Goal: Navigation & Orientation: Find specific page/section

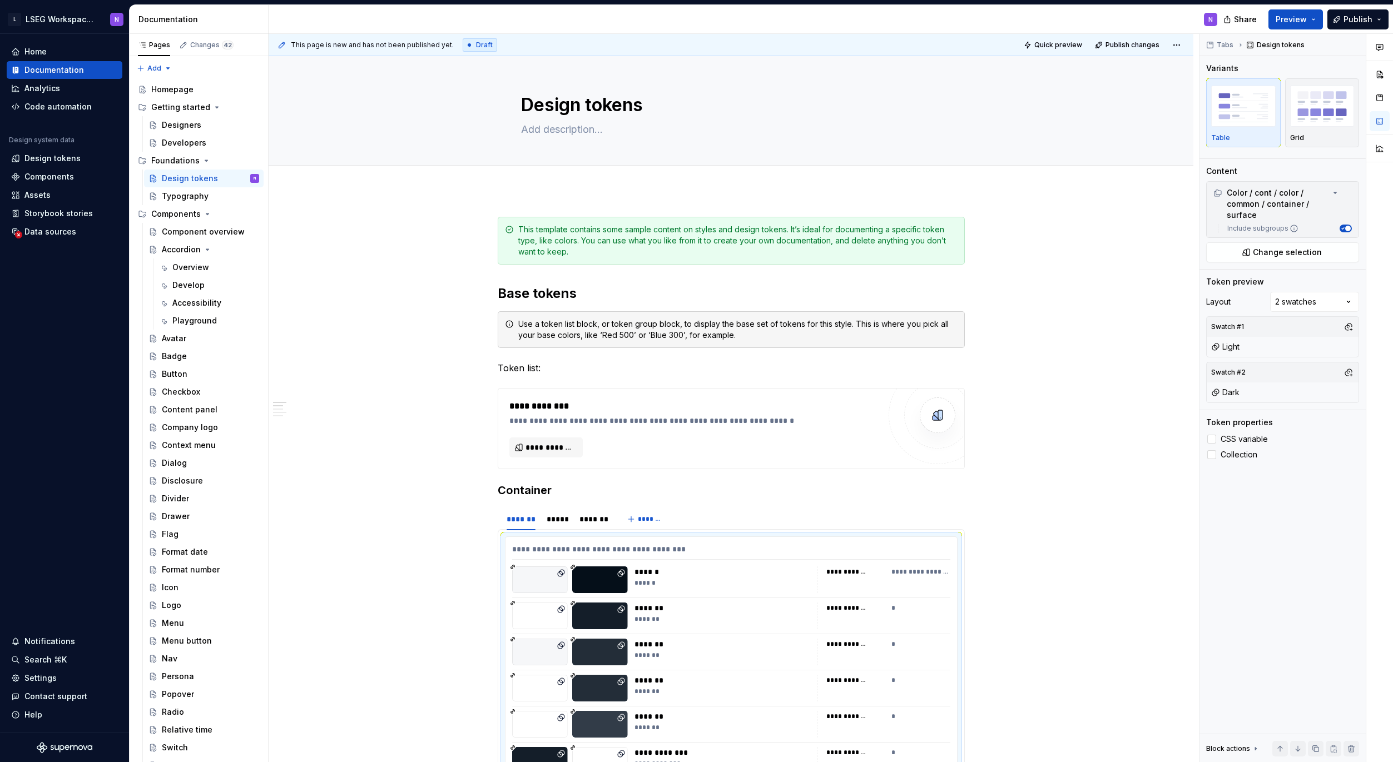
scroll to position [20, 0]
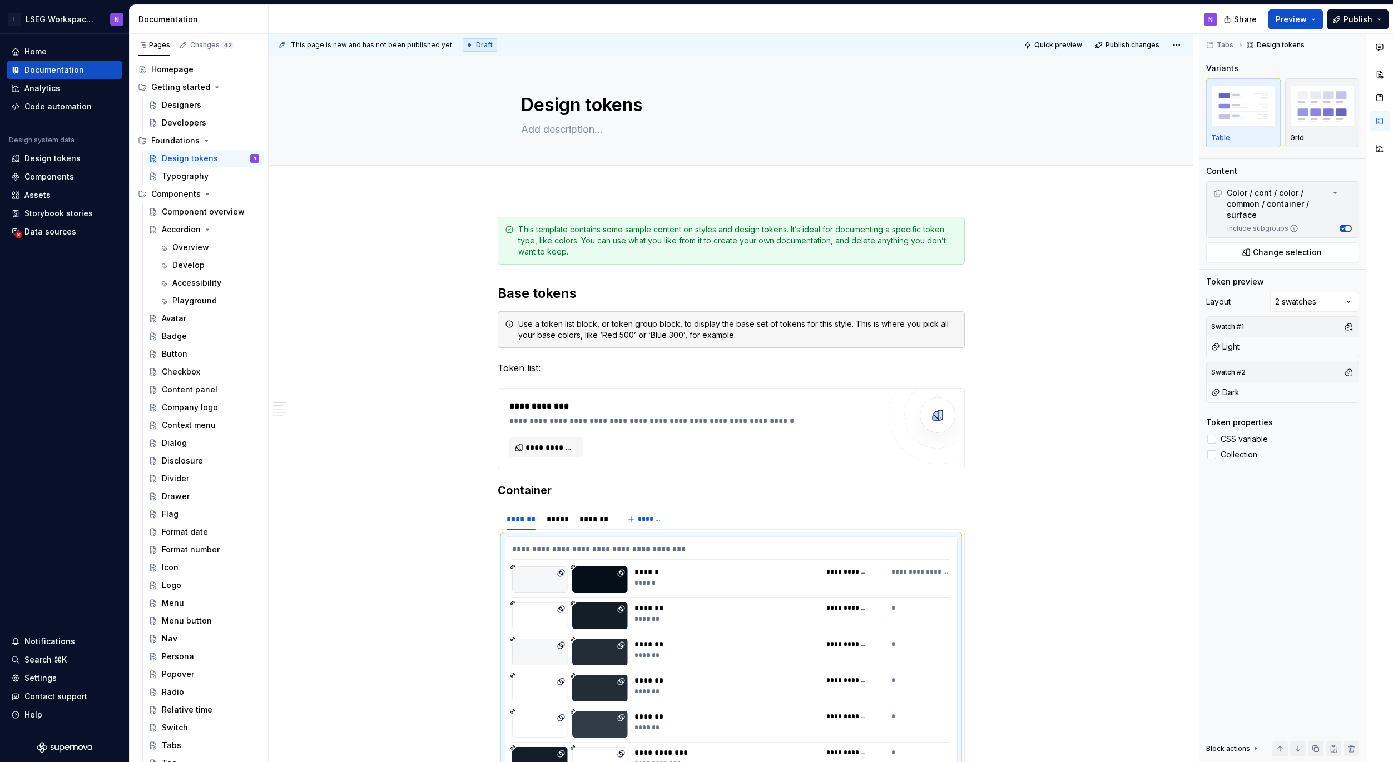
type textarea "*"
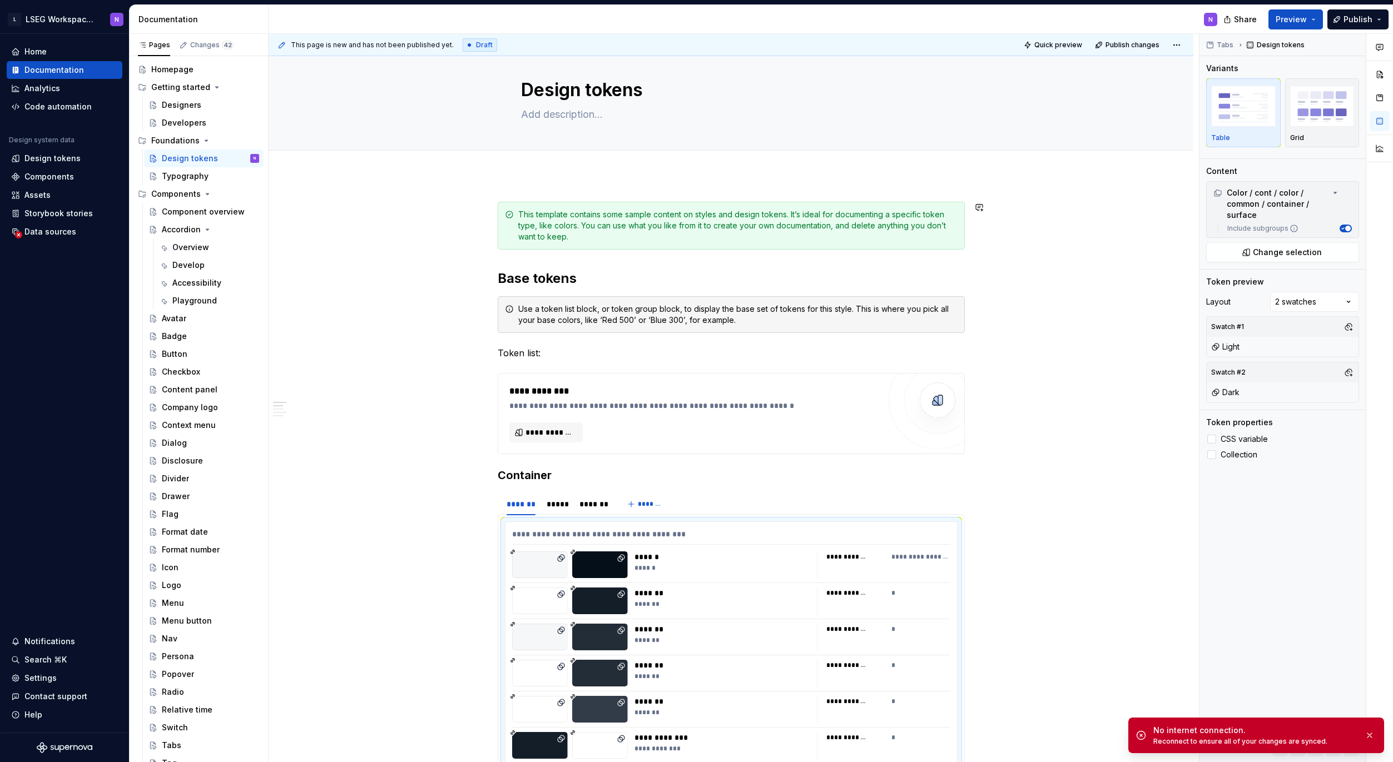
scroll to position [22, 0]
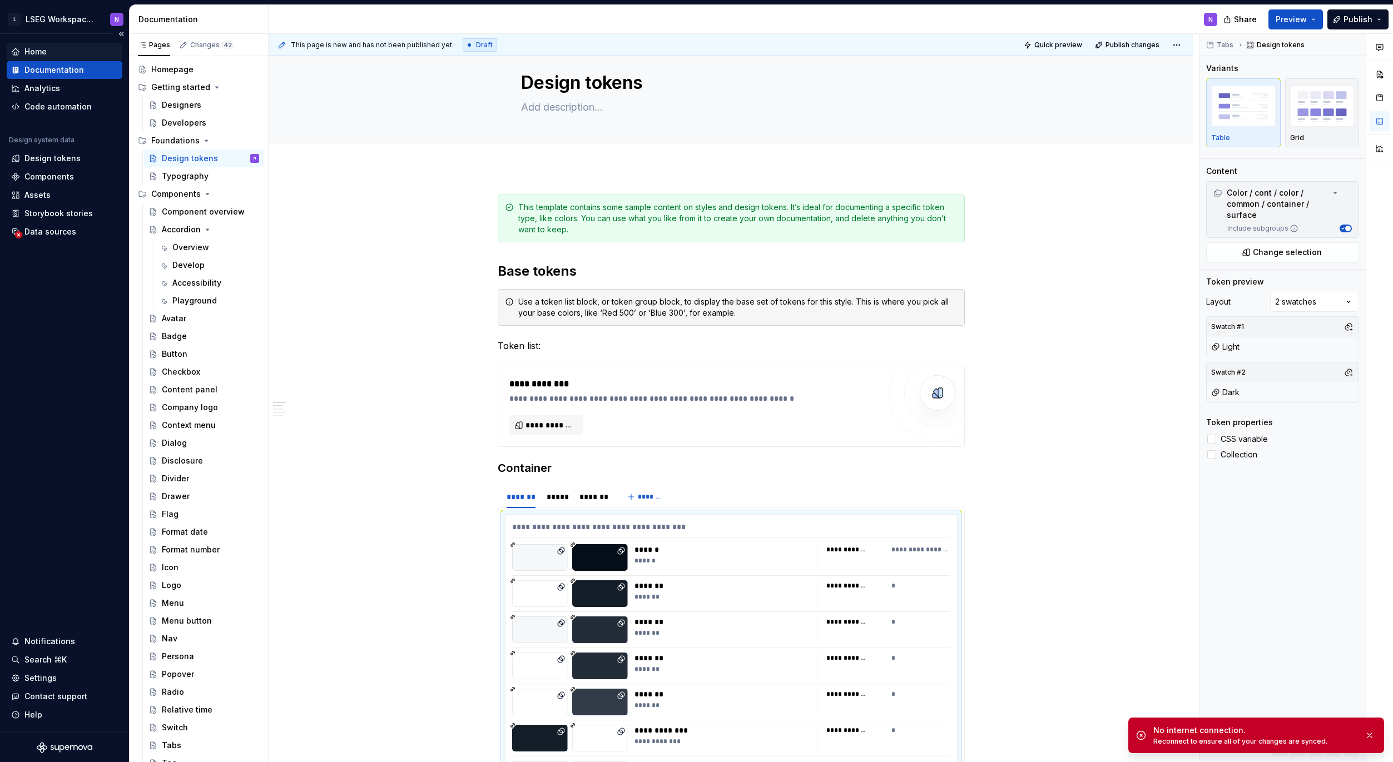
click at [32, 51] on div "Home" at bounding box center [35, 51] width 22 height 11
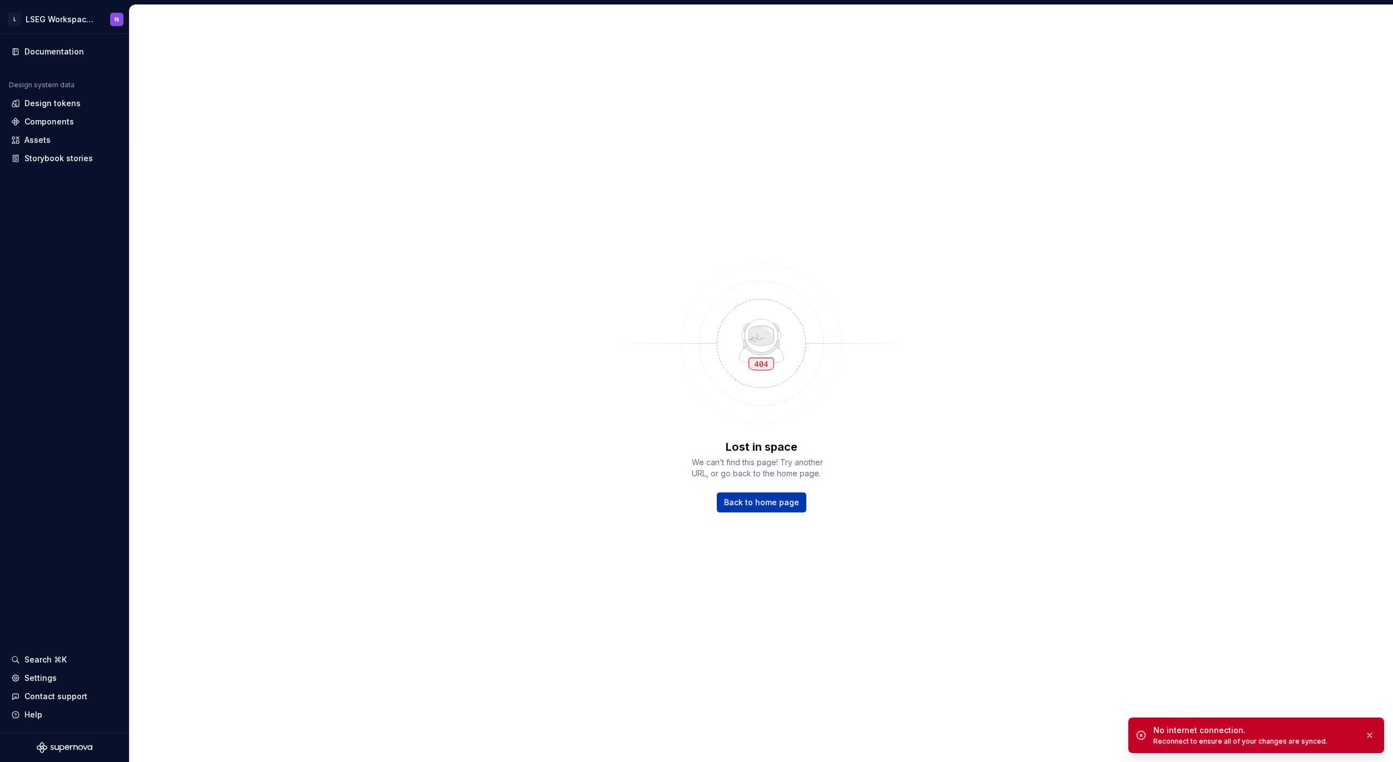
click at [751, 505] on span "Back to home page" at bounding box center [761, 502] width 75 height 11
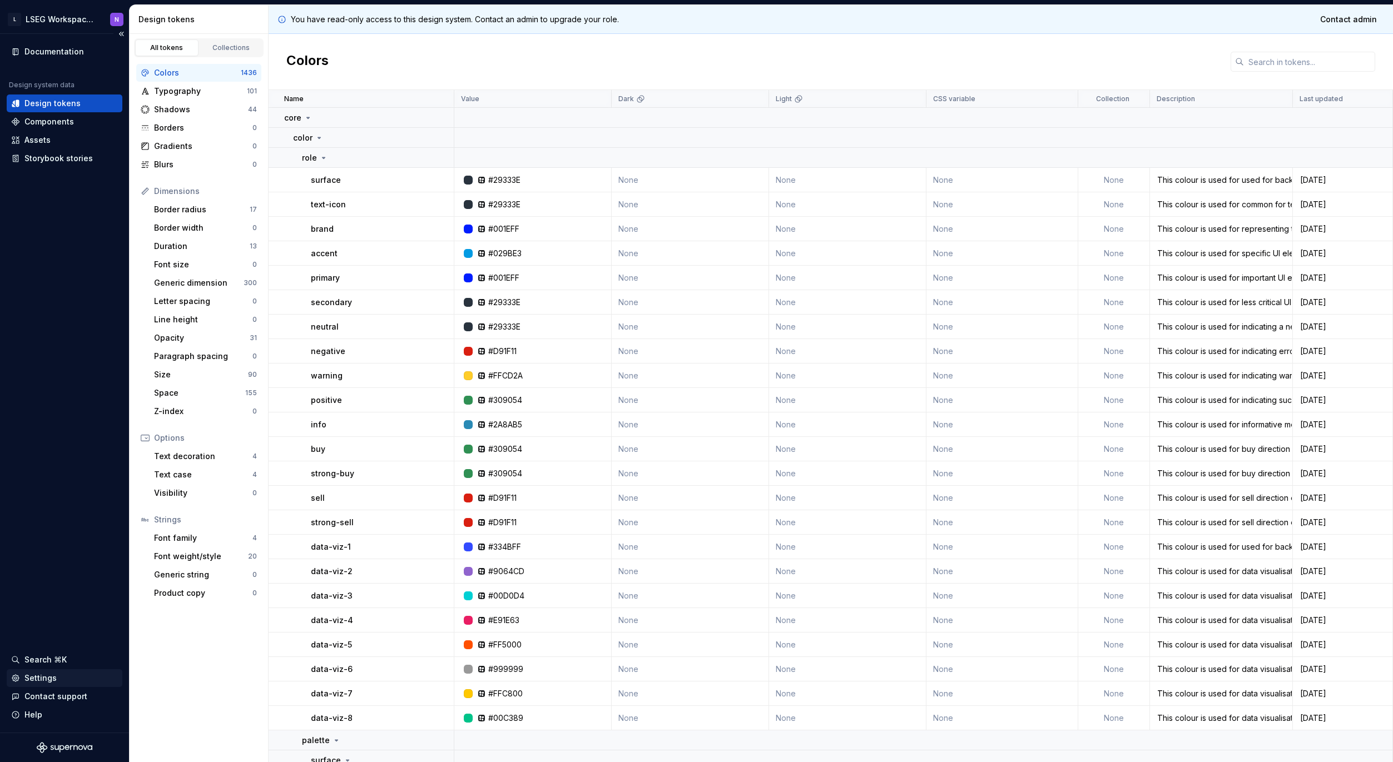
click at [33, 683] on div "Settings" at bounding box center [40, 678] width 32 height 11
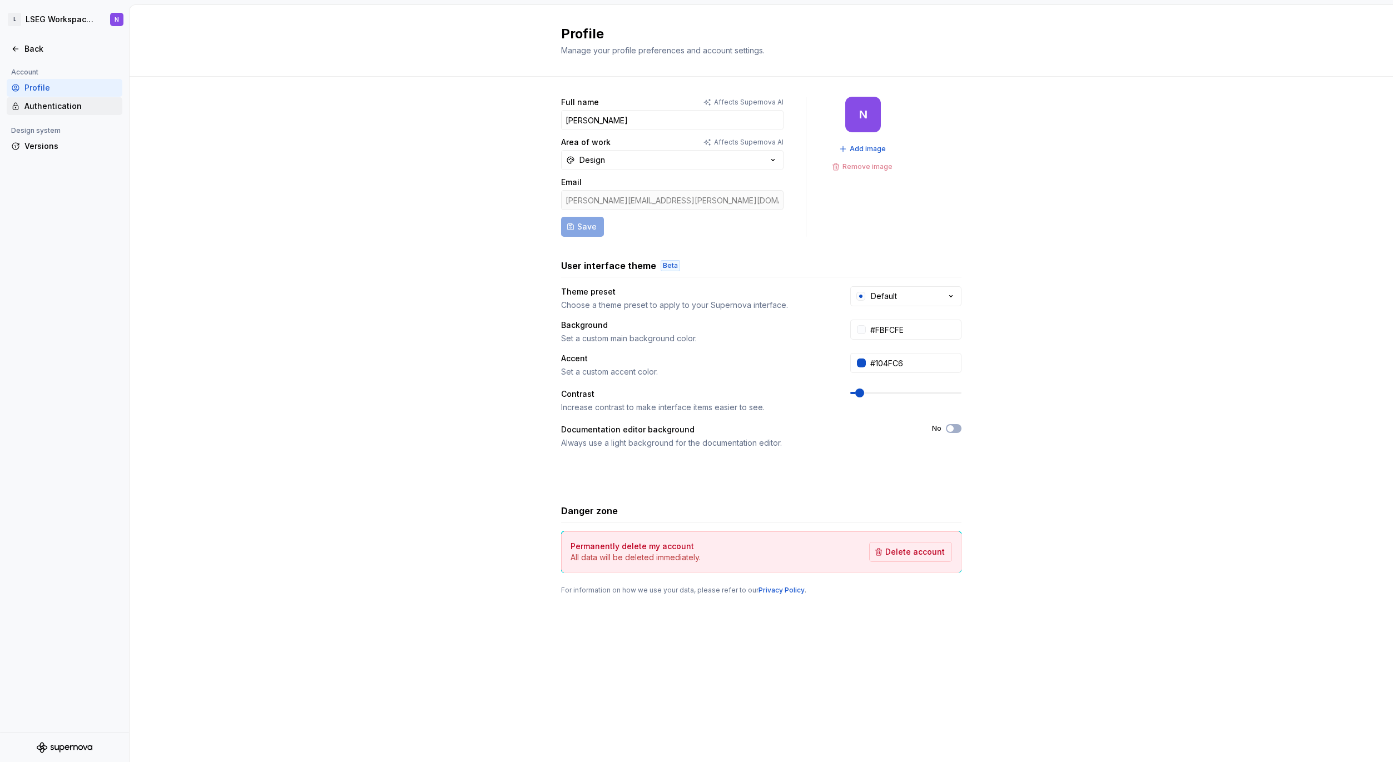
click at [39, 108] on div "Authentication" at bounding box center [70, 106] width 93 height 11
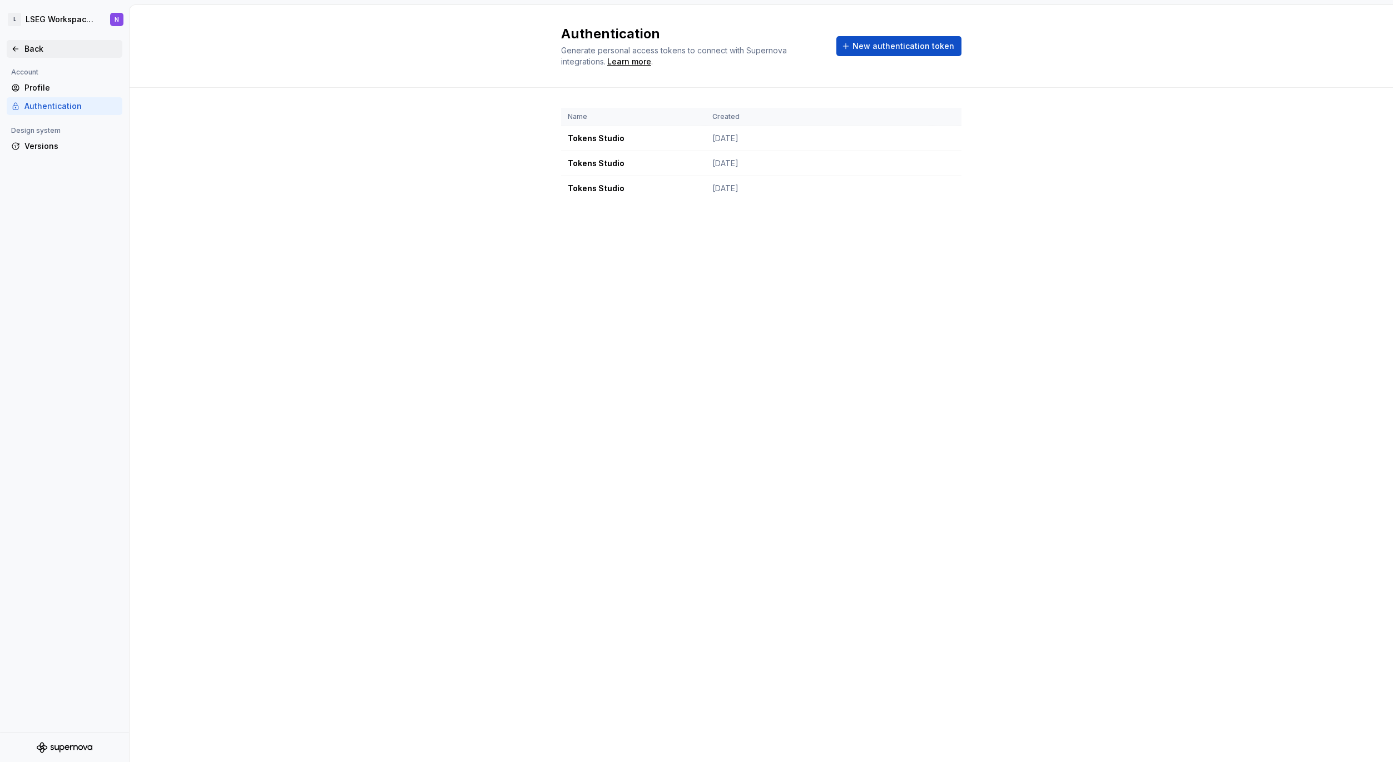
click at [23, 46] on div "Back" at bounding box center [64, 48] width 107 height 11
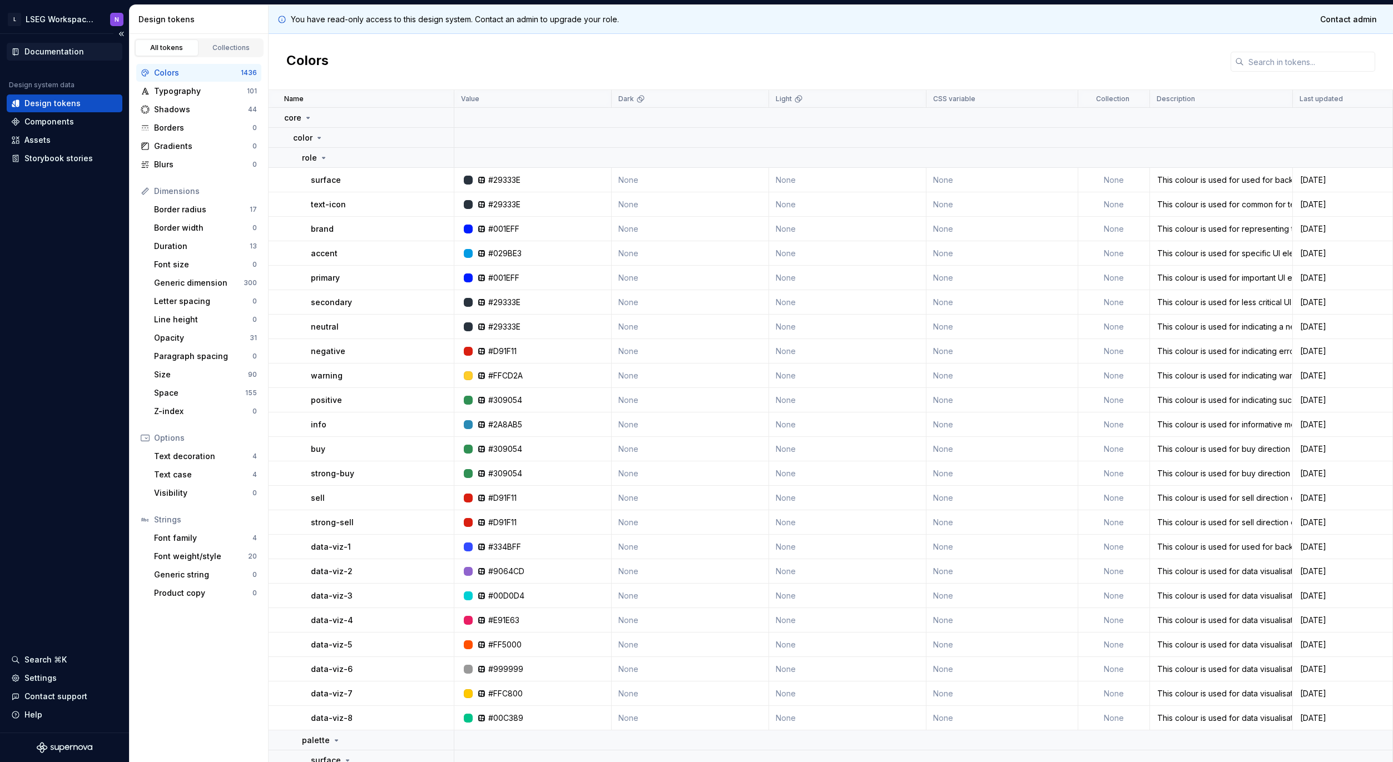
click at [46, 55] on div "Documentation" at bounding box center [54, 51] width 60 height 11
